Goal: Task Accomplishment & Management: Manage account settings

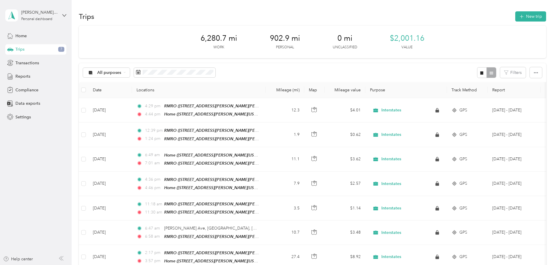
click at [34, 52] on div "Trips 7" at bounding box center [35, 49] width 61 height 10
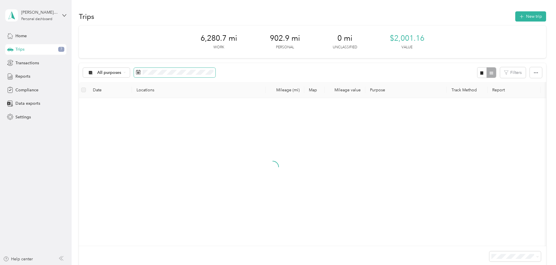
click at [197, 73] on span at bounding box center [175, 73] width 82 height 10
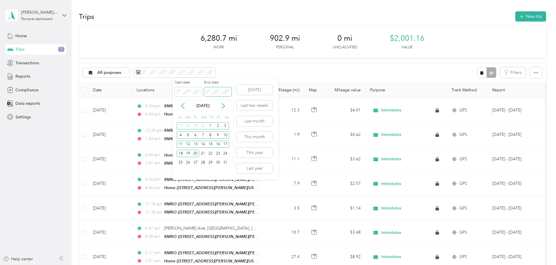
drag, startPoint x: 197, startPoint y: 75, endPoint x: 206, endPoint y: 91, distance: 18.2
click at [206, 91] on span at bounding box center [217, 91] width 27 height 9
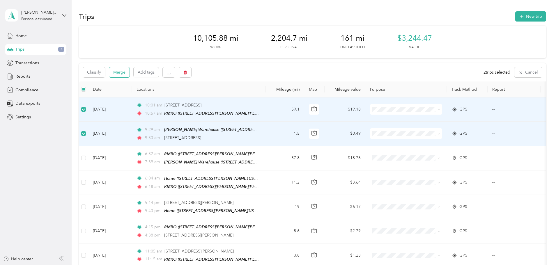
click at [130, 71] on button "Merge" at bounding box center [119, 72] width 20 height 10
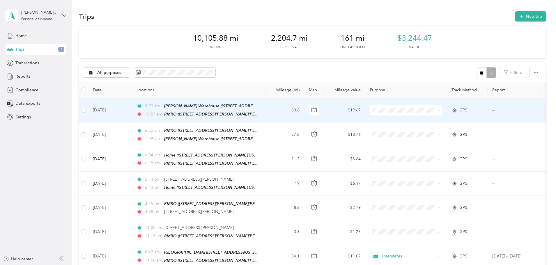
click at [442, 114] on span at bounding box center [406, 110] width 72 height 10
click at [434, 122] on span "Interstates" at bounding box center [450, 120] width 54 height 6
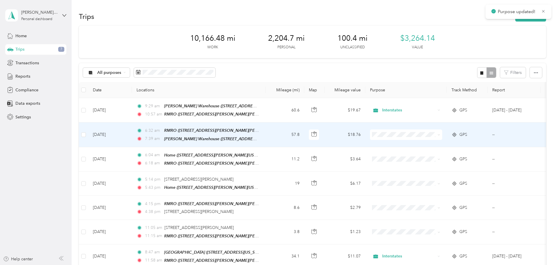
click at [429, 131] on span at bounding box center [406, 135] width 72 height 10
click at [435, 144] on span "Interstates" at bounding box center [450, 144] width 54 height 6
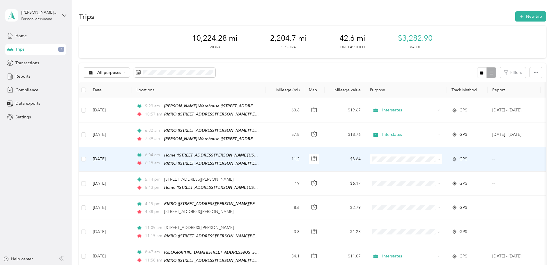
click at [431, 169] on span "Interstates" at bounding box center [450, 169] width 54 height 6
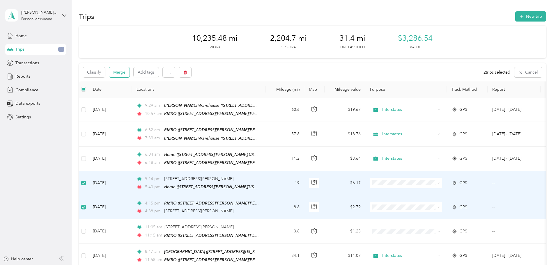
click at [130, 74] on button "Merge" at bounding box center [119, 72] width 20 height 10
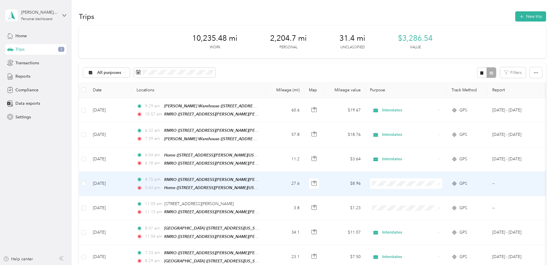
click at [432, 193] on span "Interstates" at bounding box center [450, 193] width 54 height 6
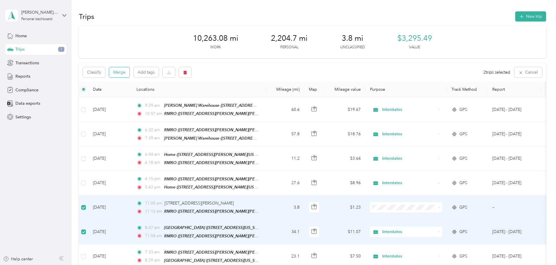
click at [130, 71] on button "Merge" at bounding box center [119, 72] width 20 height 10
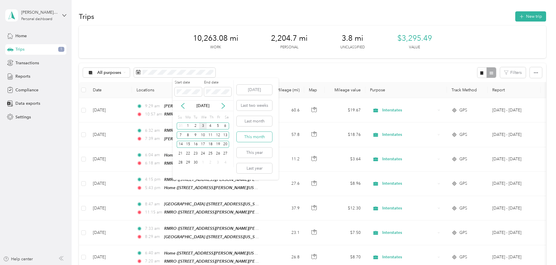
click at [264, 136] on button "This month" at bounding box center [255, 137] width 36 height 10
